Goal: Task Accomplishment & Management: Use online tool/utility

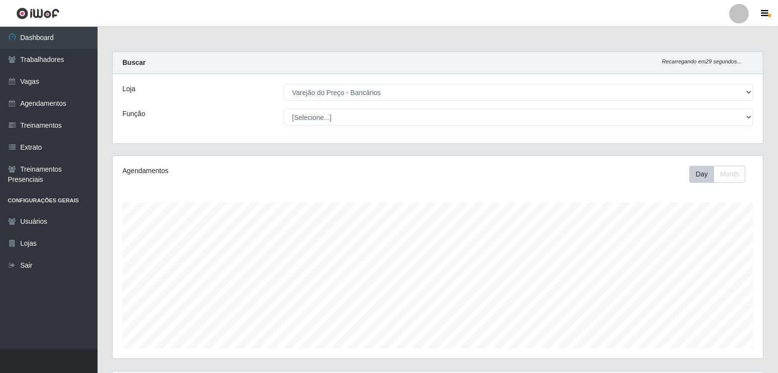
select select "157"
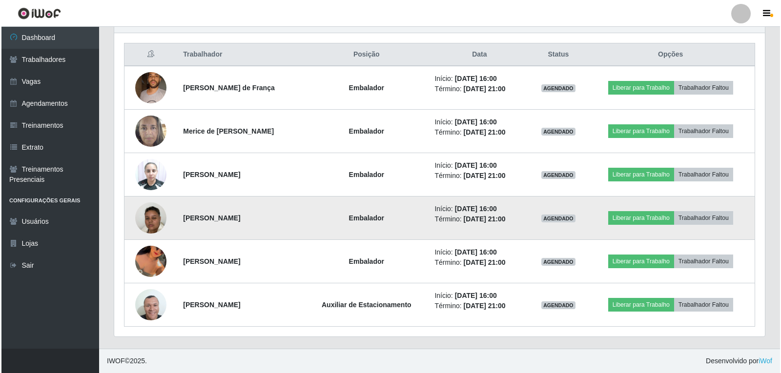
scroll to position [202, 650]
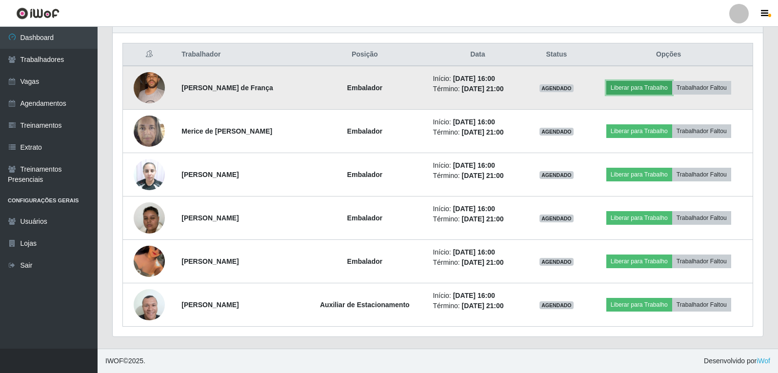
click at [665, 93] on button "Liberar para Trabalho" at bounding box center [639, 88] width 66 height 14
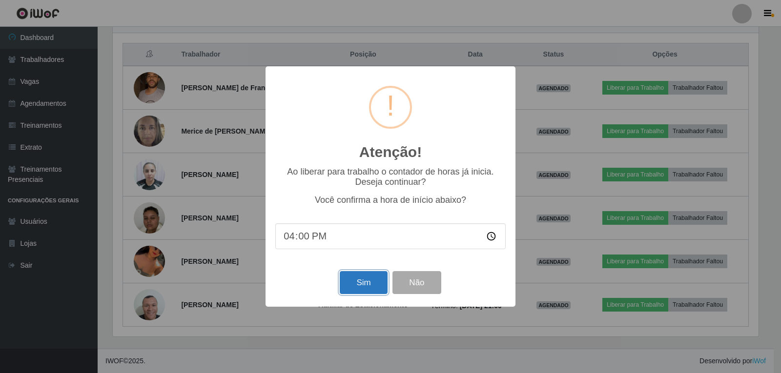
click at [362, 284] on button "Sim" at bounding box center [363, 282] width 47 height 23
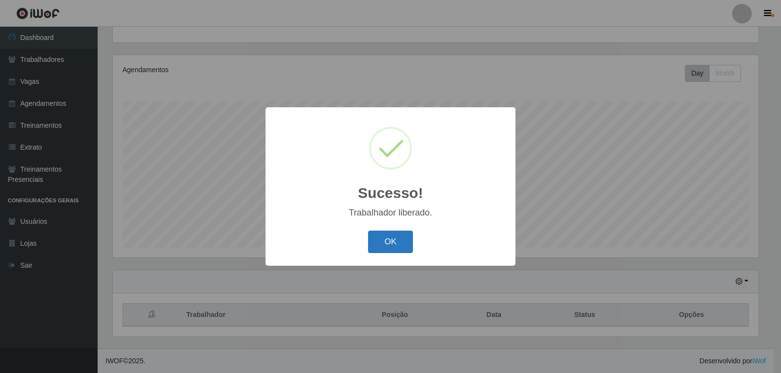
click at [378, 235] on button "OK" at bounding box center [390, 242] width 45 height 23
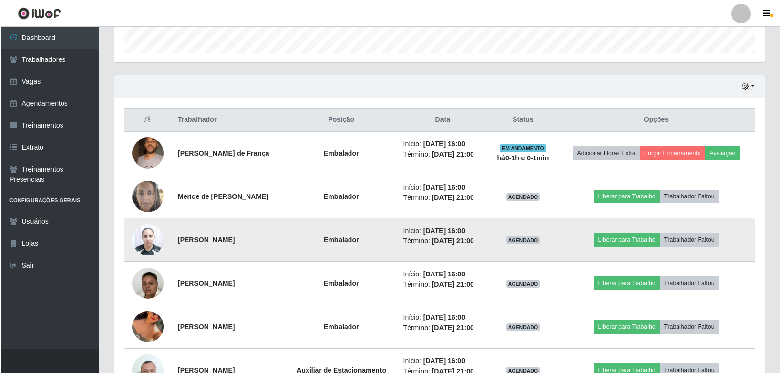
scroll to position [345, 0]
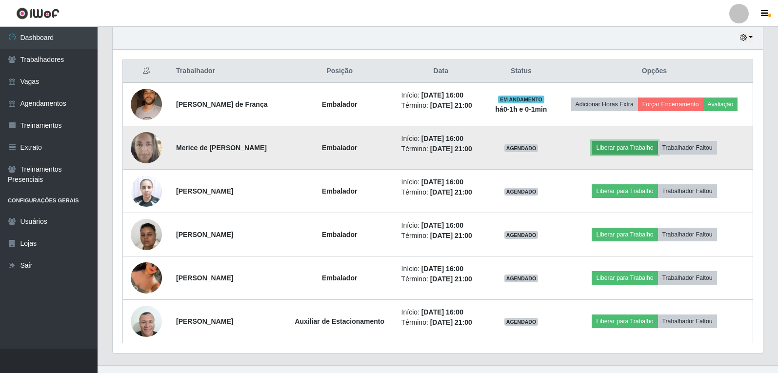
click at [626, 152] on button "Liberar para Trabalho" at bounding box center [625, 148] width 66 height 14
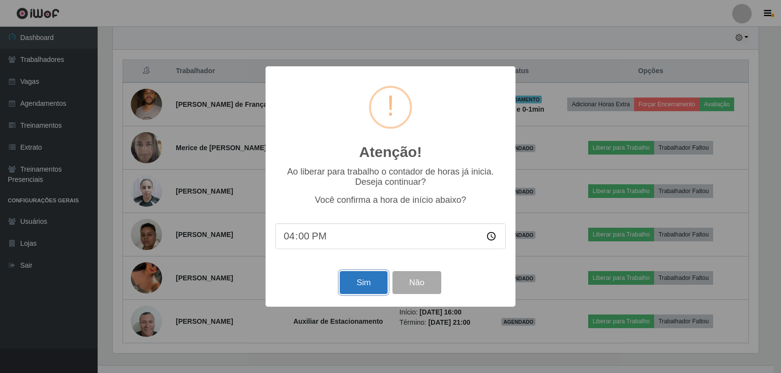
click at [358, 292] on button "Sim" at bounding box center [363, 282] width 47 height 23
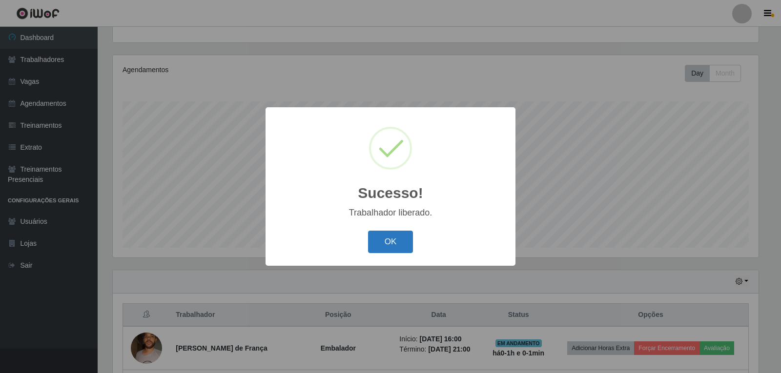
click at [408, 244] on button "OK" at bounding box center [390, 242] width 45 height 23
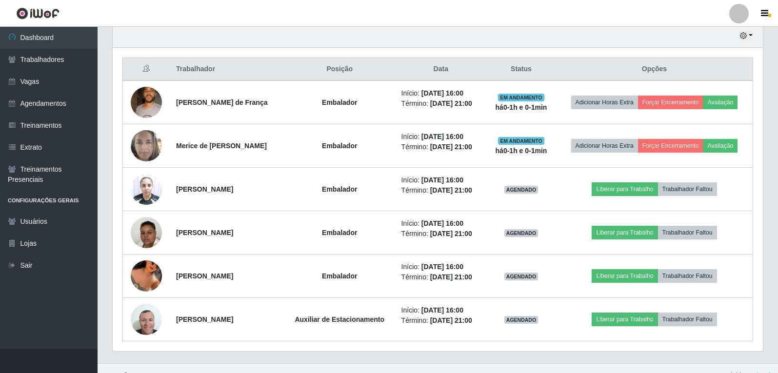
scroll to position [361, 0]
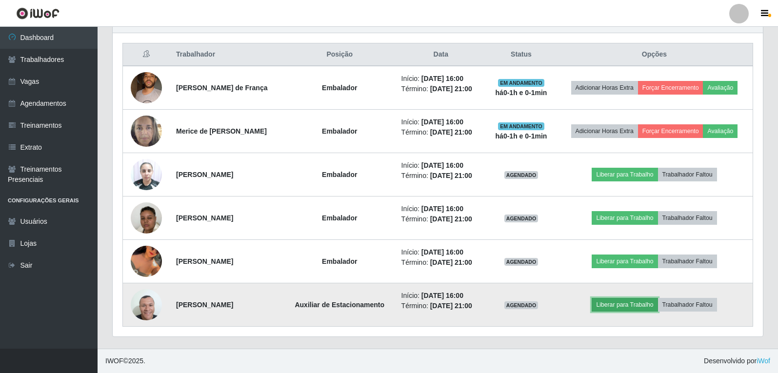
click at [615, 308] on button "Liberar para Trabalho" at bounding box center [625, 305] width 66 height 14
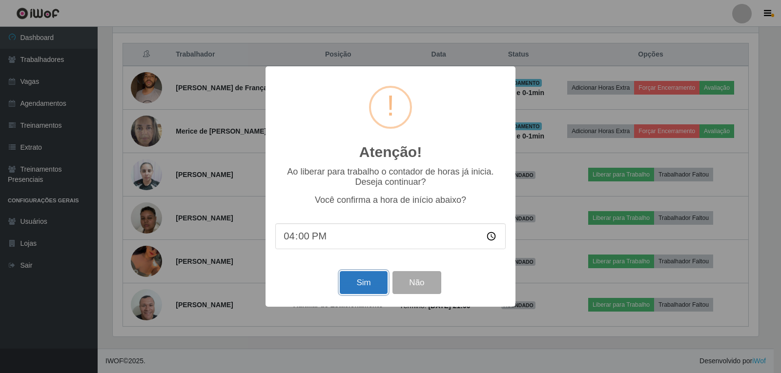
click at [340, 285] on button "Sim" at bounding box center [363, 282] width 47 height 23
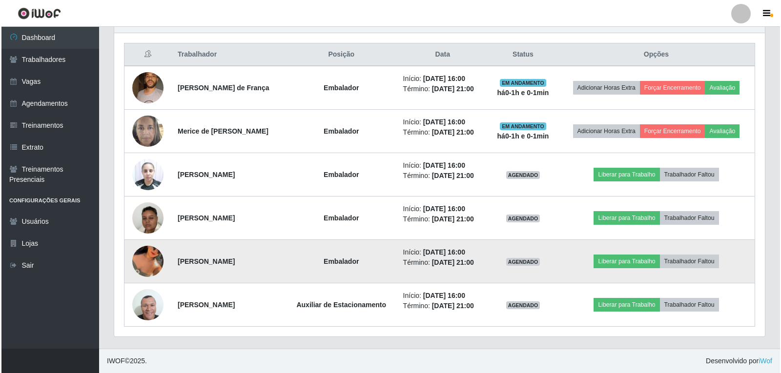
scroll to position [0, 0]
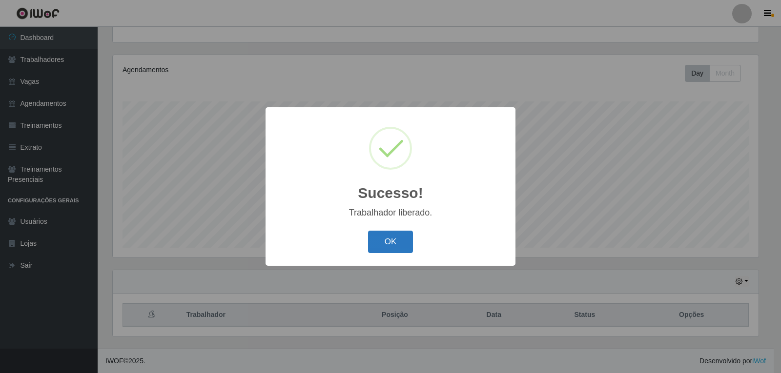
click at [398, 236] on button "OK" at bounding box center [390, 242] width 45 height 23
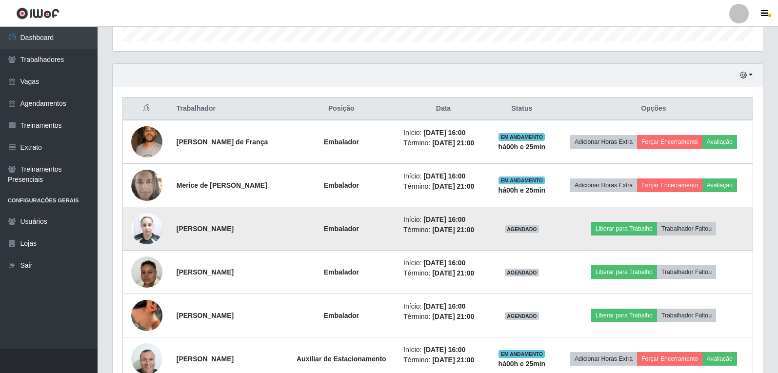
scroll to position [345, 0]
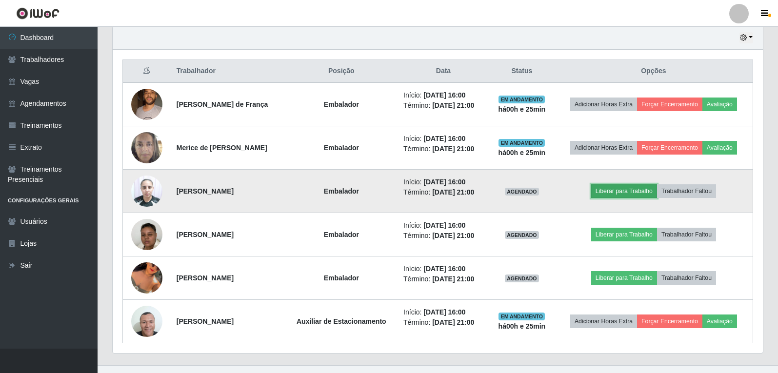
click at [624, 190] on button "Liberar para Trabalho" at bounding box center [624, 191] width 66 height 14
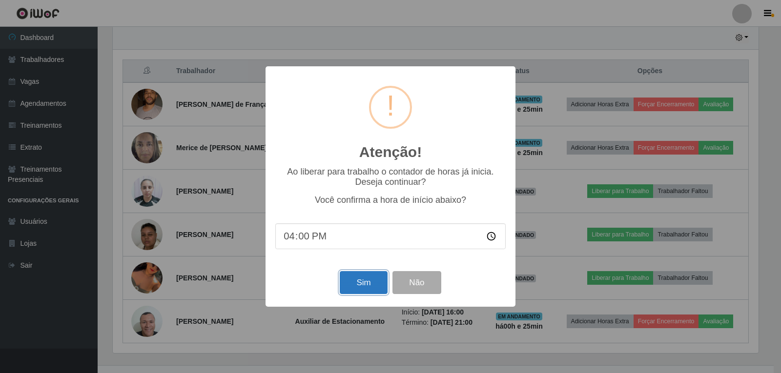
click at [377, 282] on button "Sim" at bounding box center [363, 282] width 47 height 23
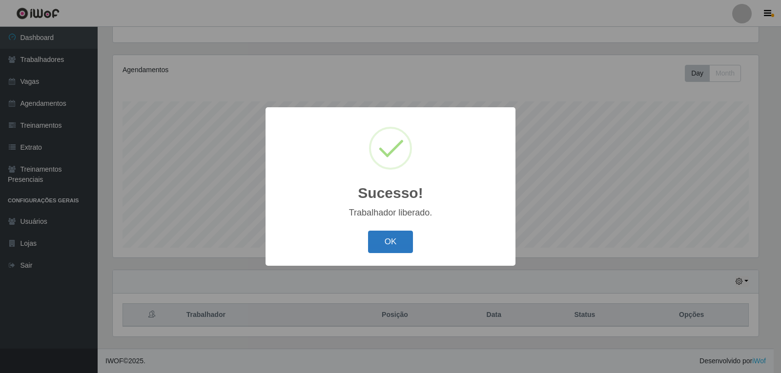
click at [383, 245] on button "OK" at bounding box center [390, 242] width 45 height 23
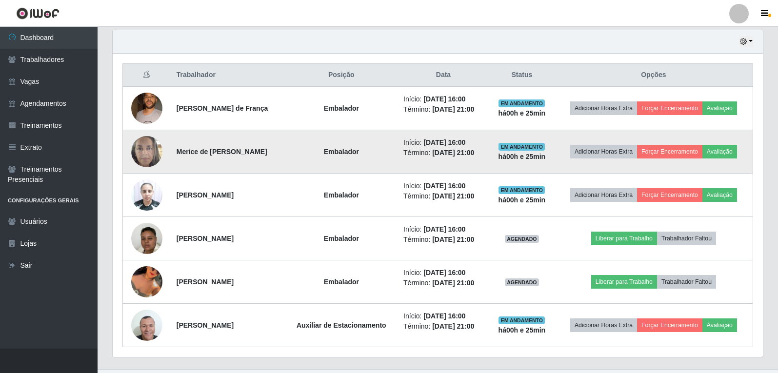
scroll to position [345, 0]
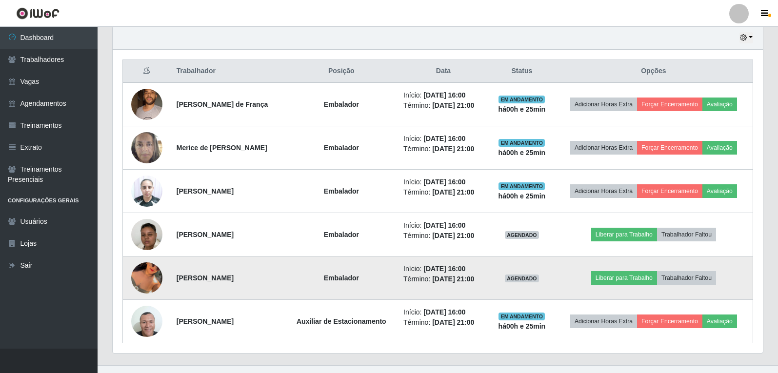
click at [152, 276] on img at bounding box center [146, 278] width 31 height 56
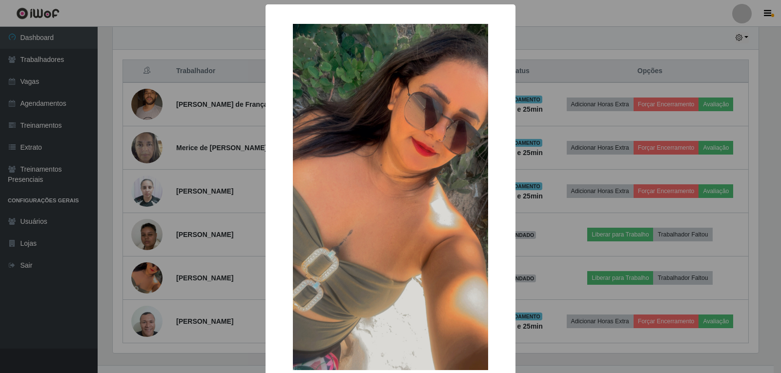
click at [152, 276] on div "× OK Cancel" at bounding box center [390, 186] width 781 height 373
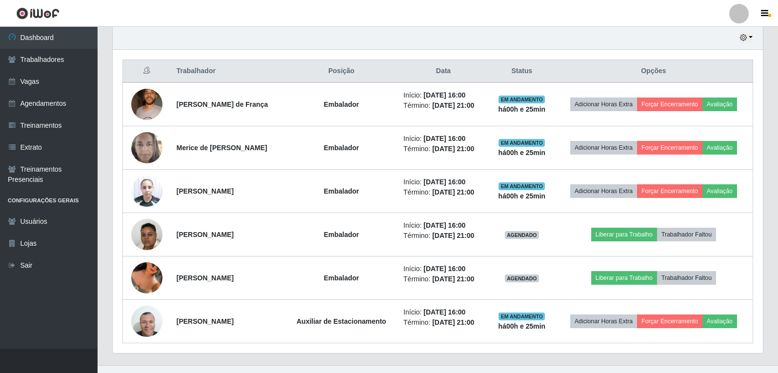
scroll to position [202, 650]
